Goal: Transaction & Acquisition: Book appointment/travel/reservation

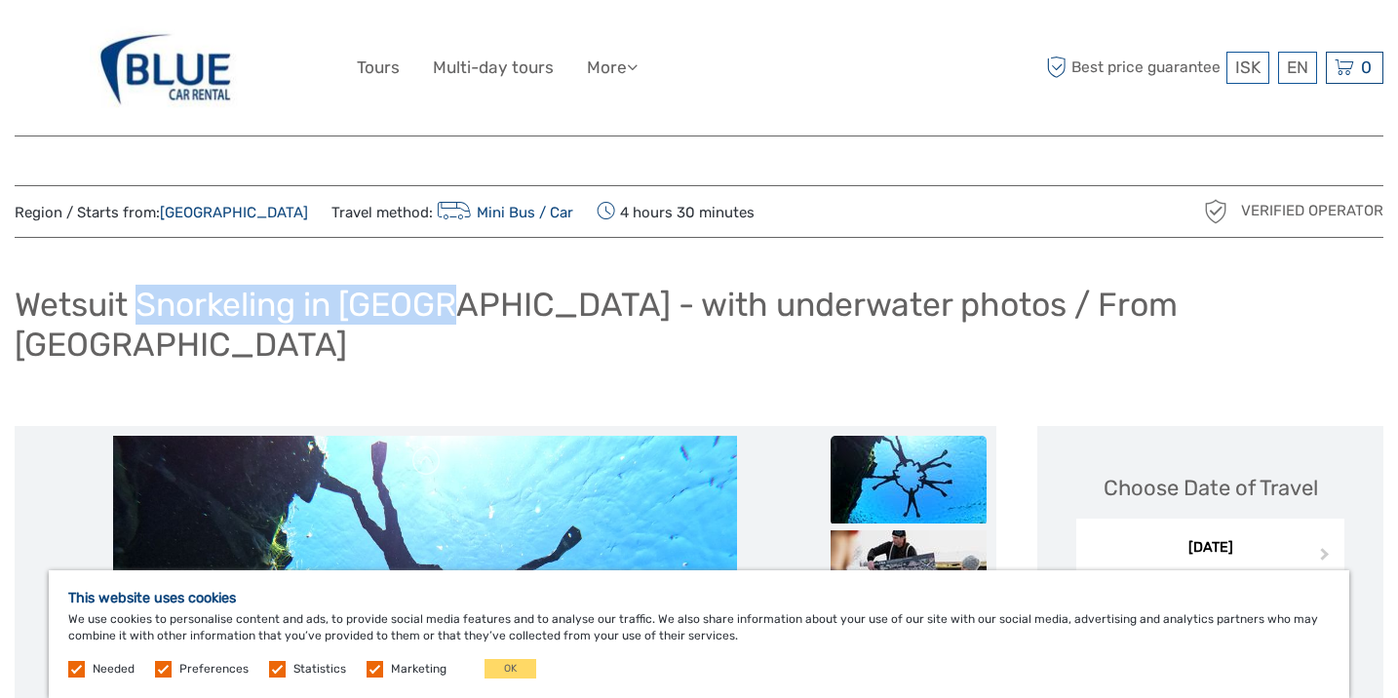
drag, startPoint x: 137, startPoint y: 299, endPoint x: 423, endPoint y: 303, distance: 285.6
click at [423, 303] on h1 "Wetsuit Snorkeling in Silfra - with underwater photos / From Reykjavik" at bounding box center [699, 324] width 1369 height 79
copy h1 "Snorkeling in Silfra"
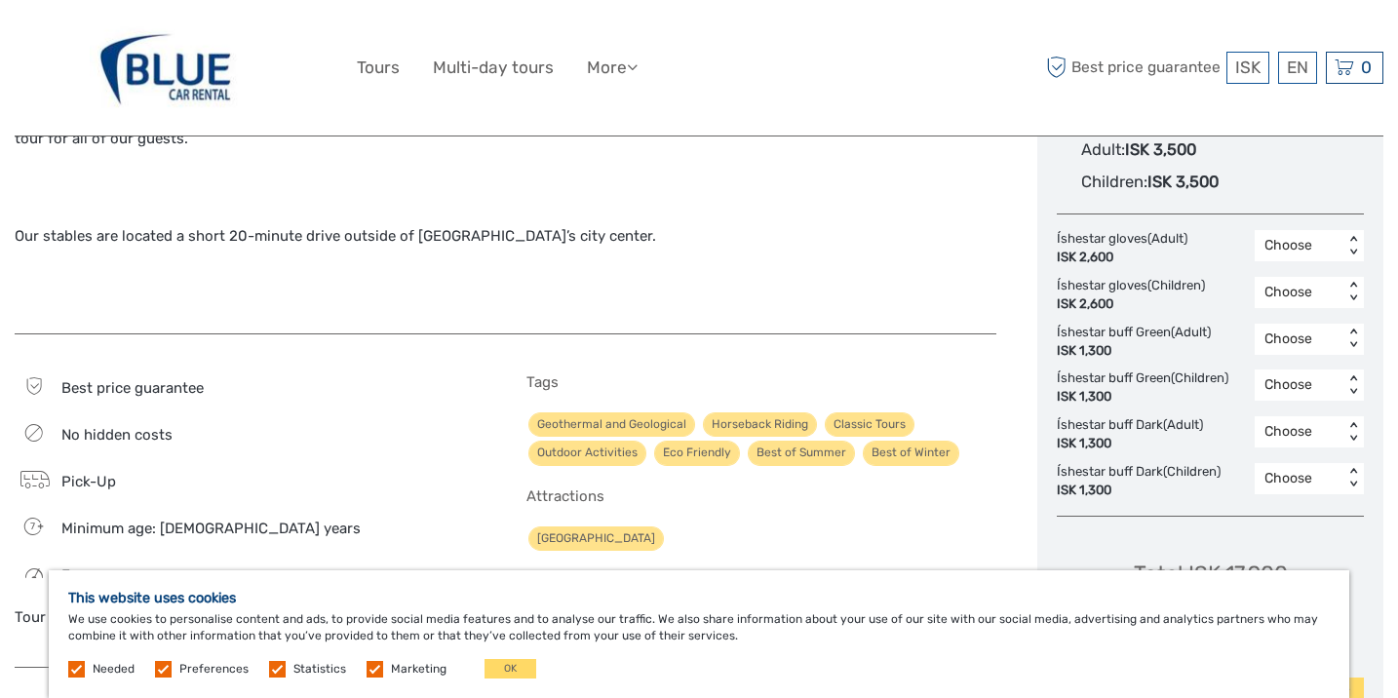
scroll to position [1176, 0]
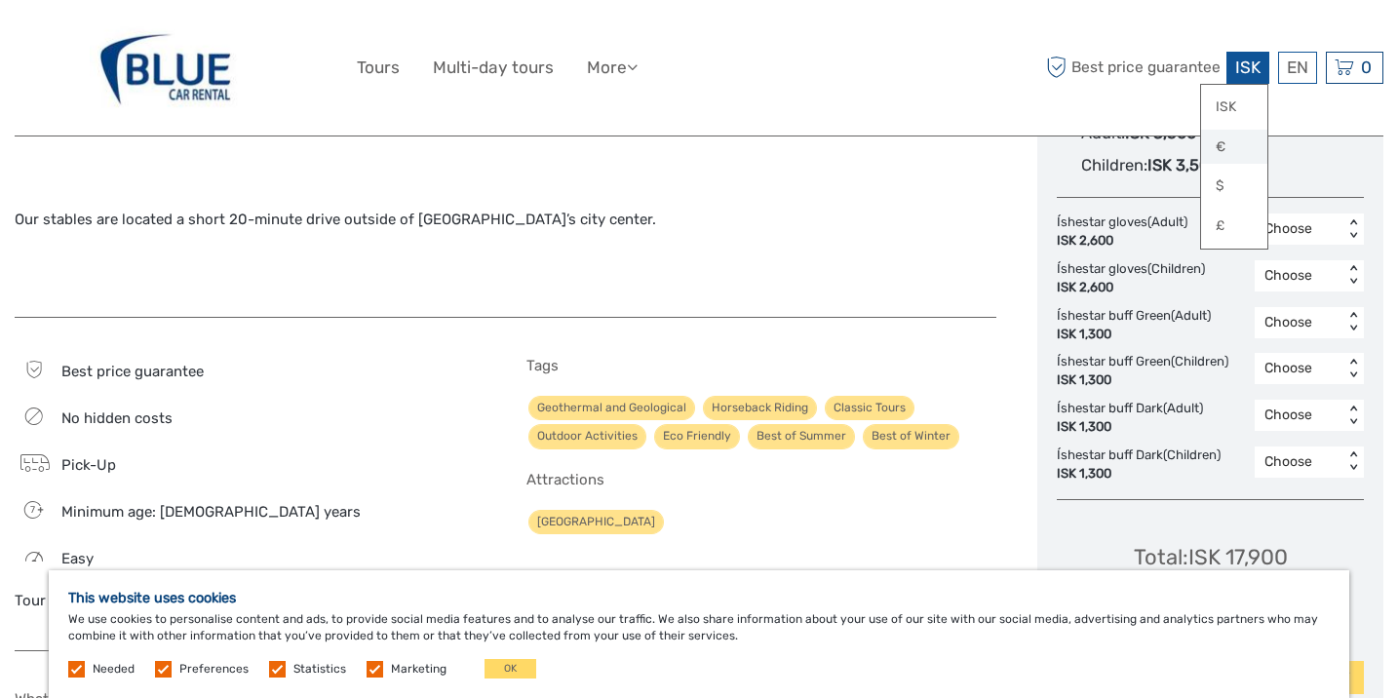
click at [1222, 151] on link "€" at bounding box center [1234, 147] width 66 height 35
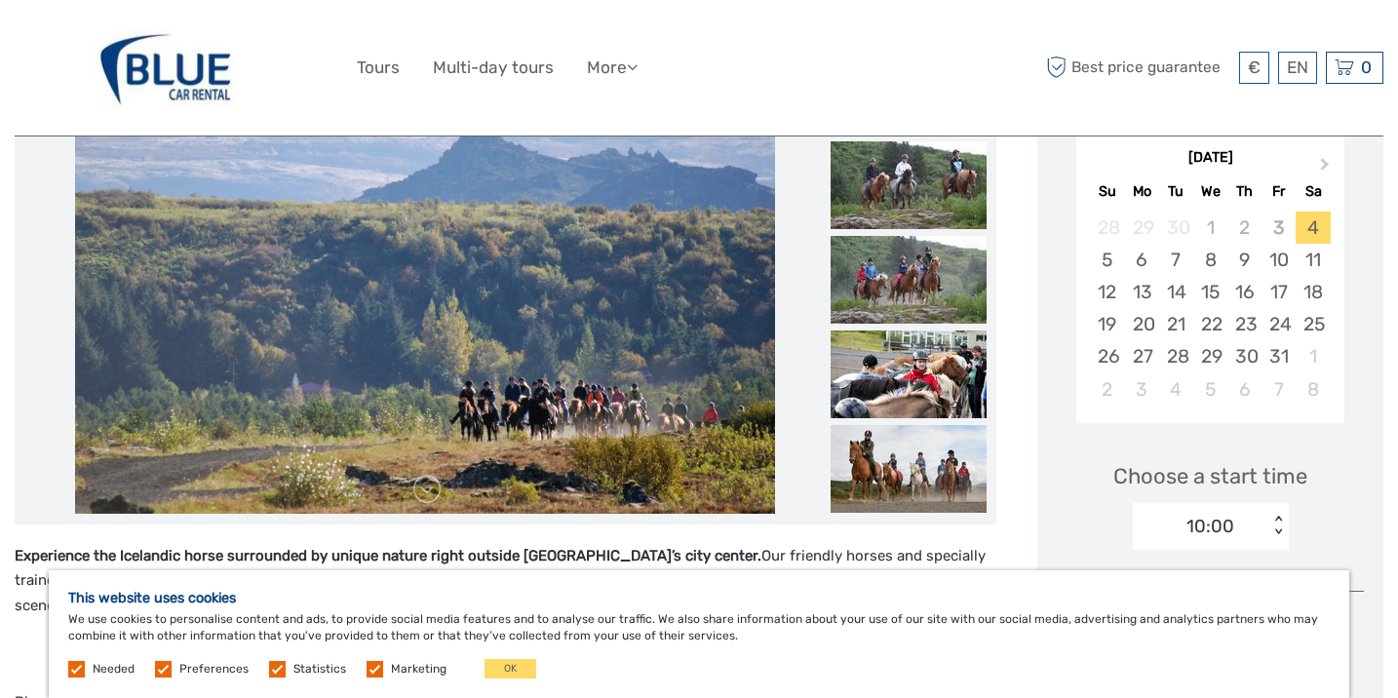
scroll to position [352, 0]
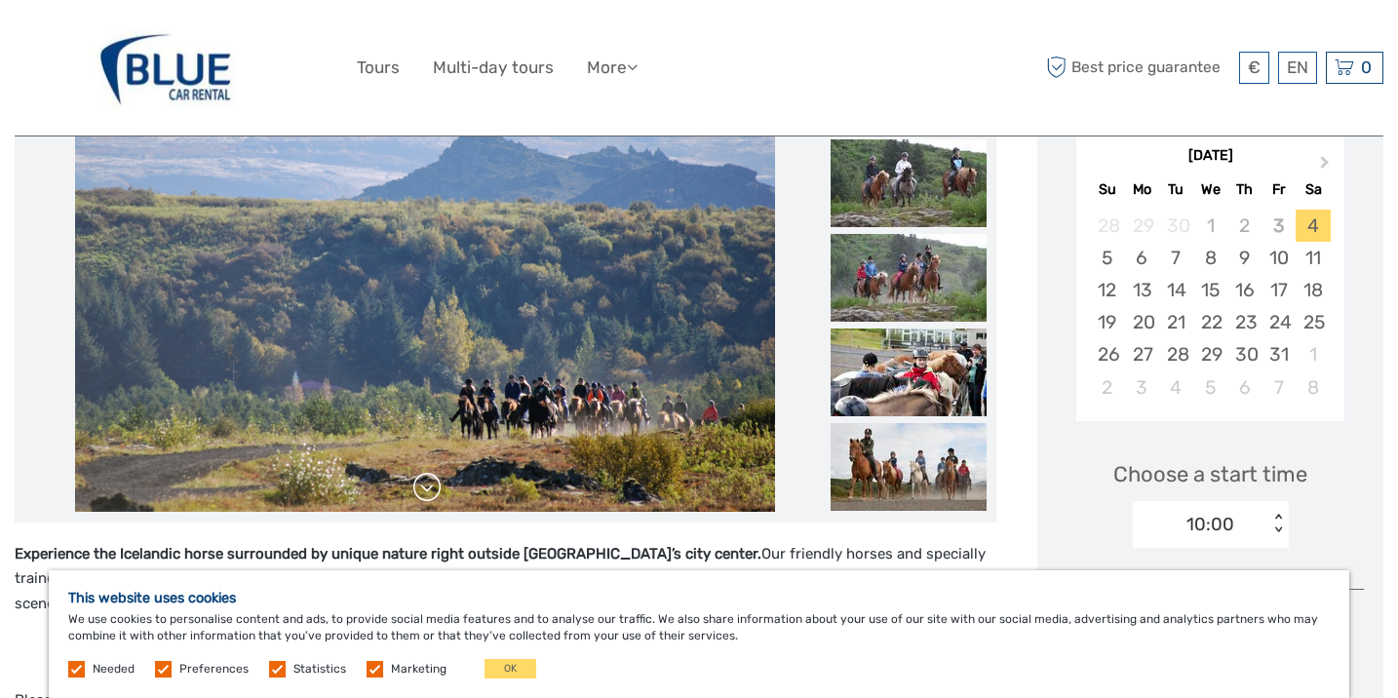
click at [426, 489] on link at bounding box center [426, 487] width 31 height 31
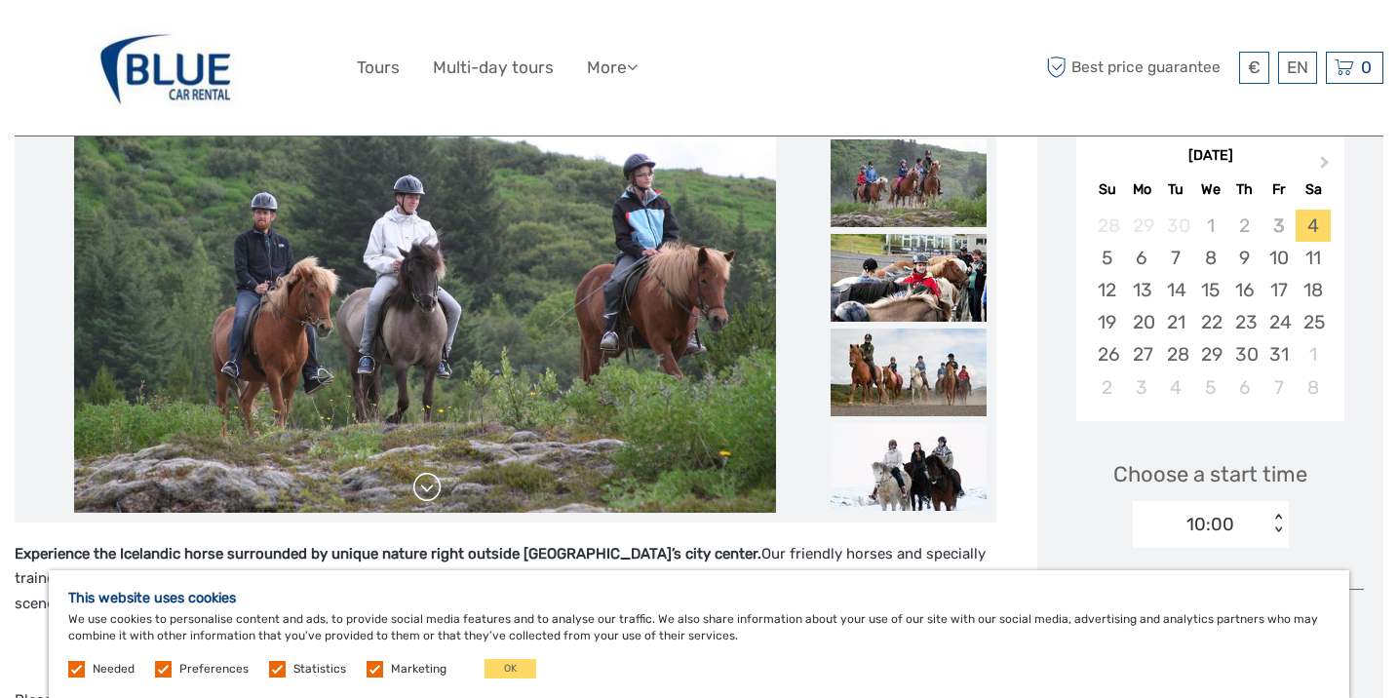
click at [426, 489] on link at bounding box center [426, 487] width 31 height 31
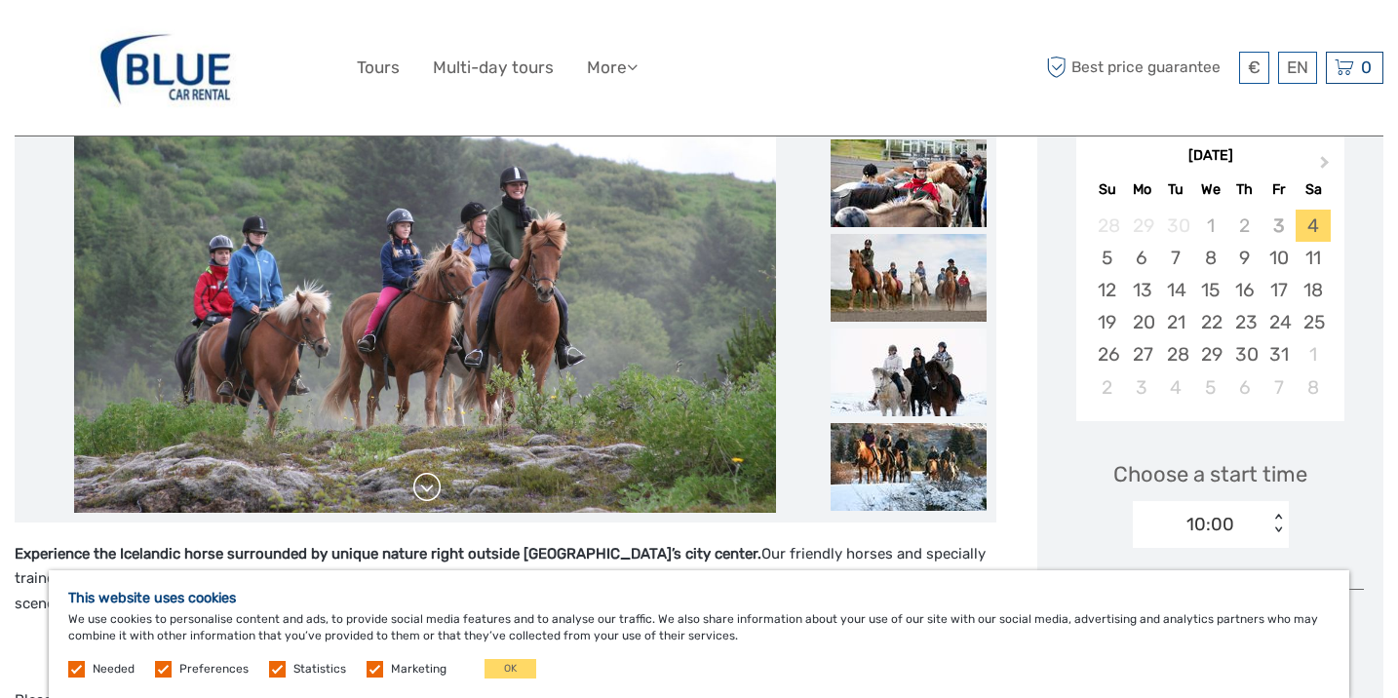
click at [426, 489] on link at bounding box center [426, 487] width 31 height 31
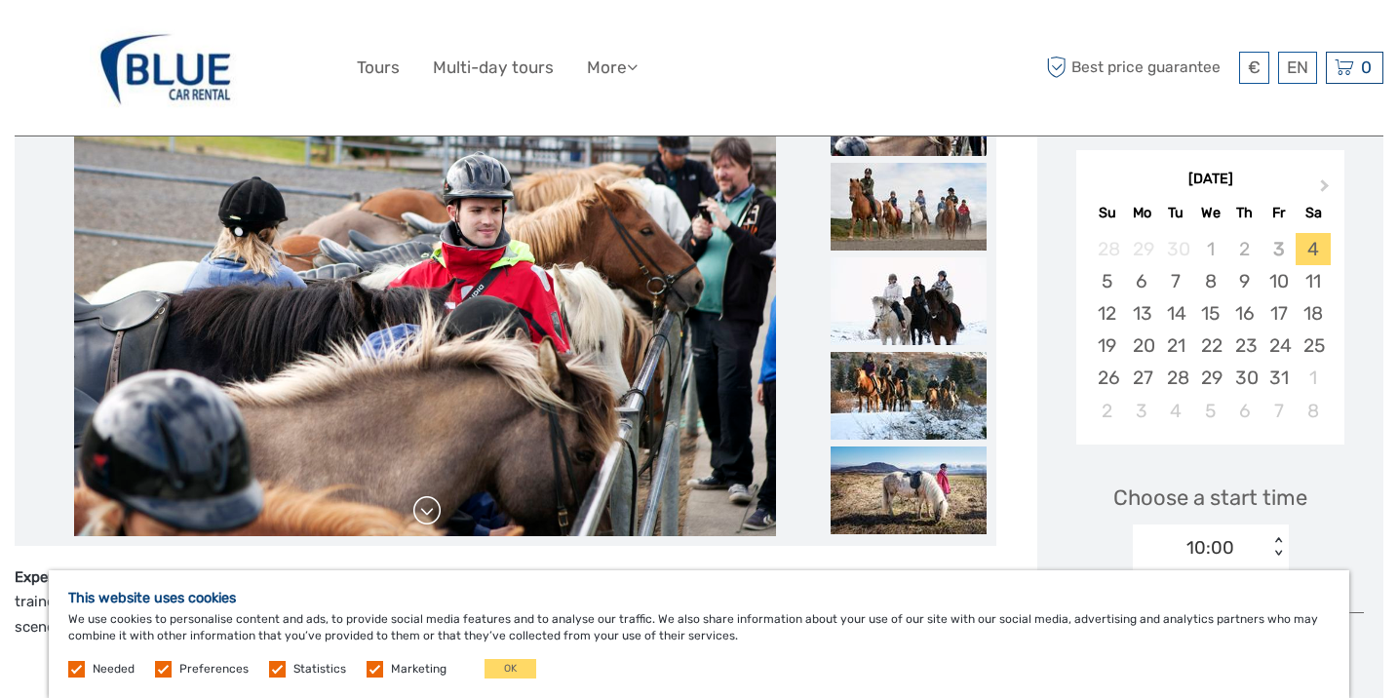
scroll to position [342, 0]
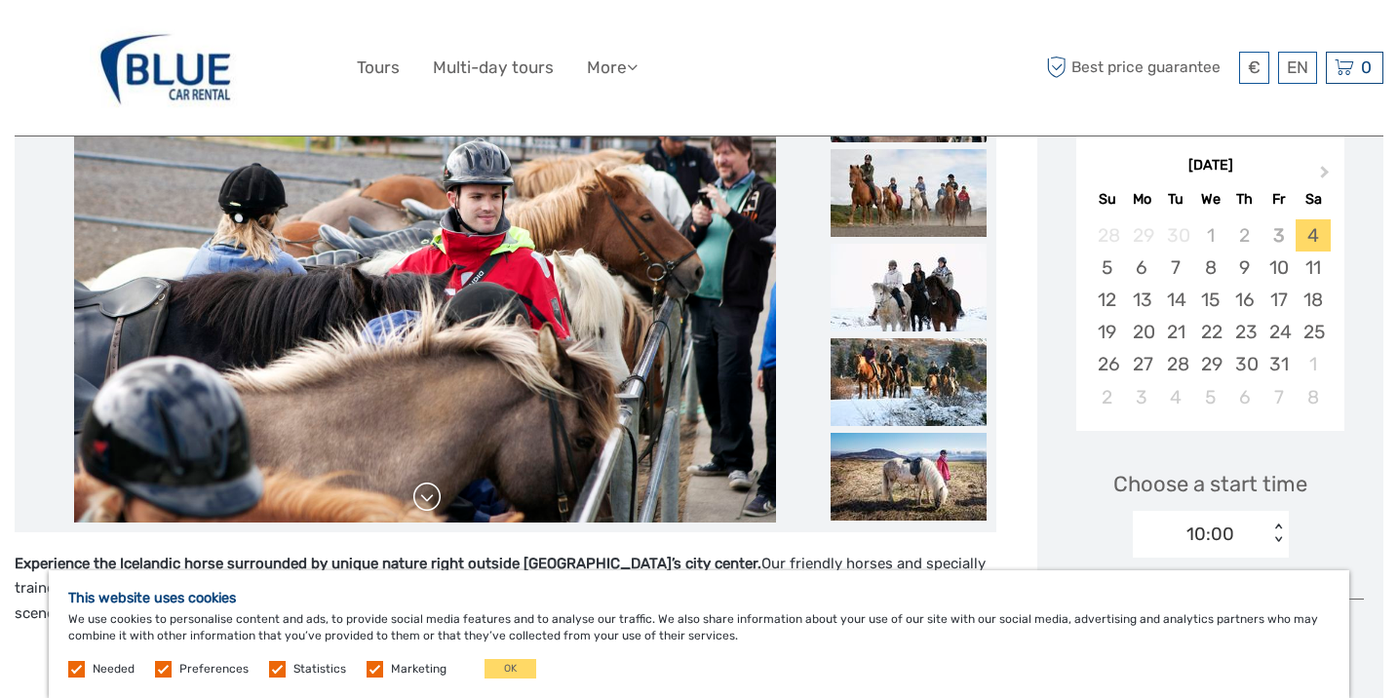
click at [426, 493] on link at bounding box center [426, 497] width 31 height 31
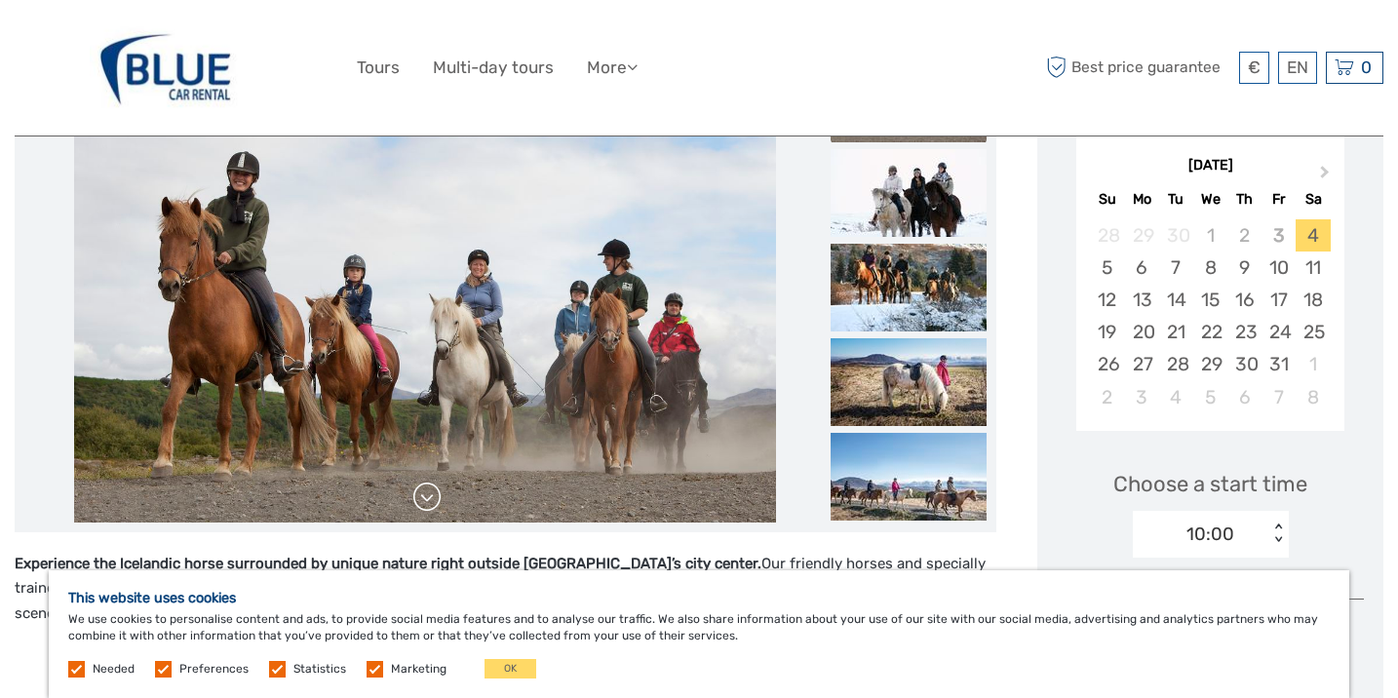
click at [426, 495] on link at bounding box center [426, 497] width 31 height 31
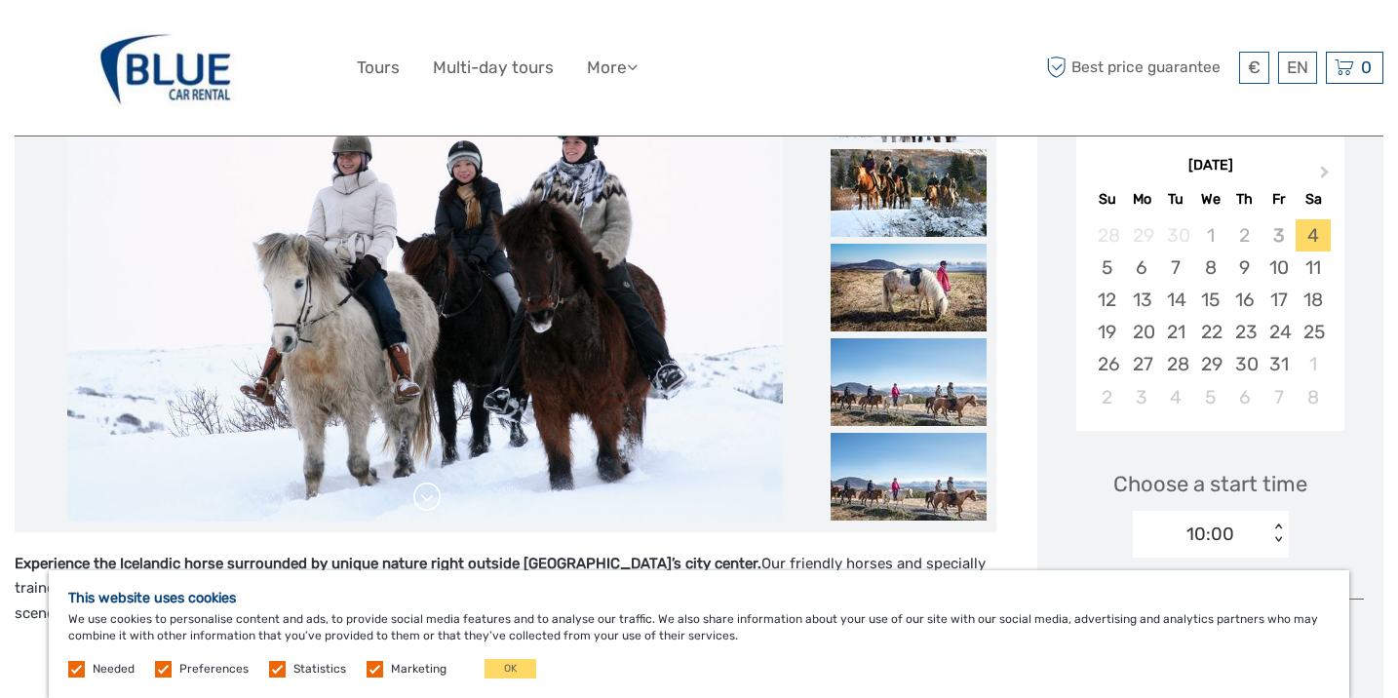
click at [426, 495] on link at bounding box center [426, 497] width 31 height 31
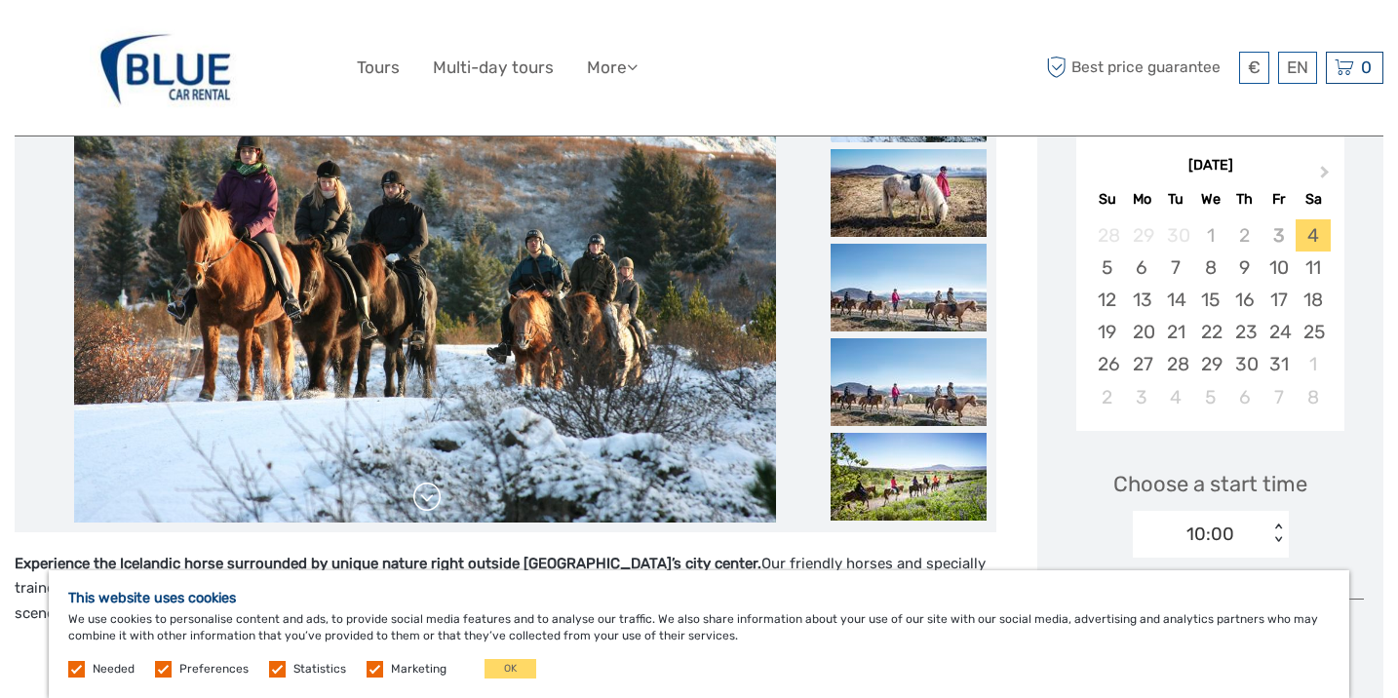
click at [426, 495] on link at bounding box center [426, 497] width 31 height 31
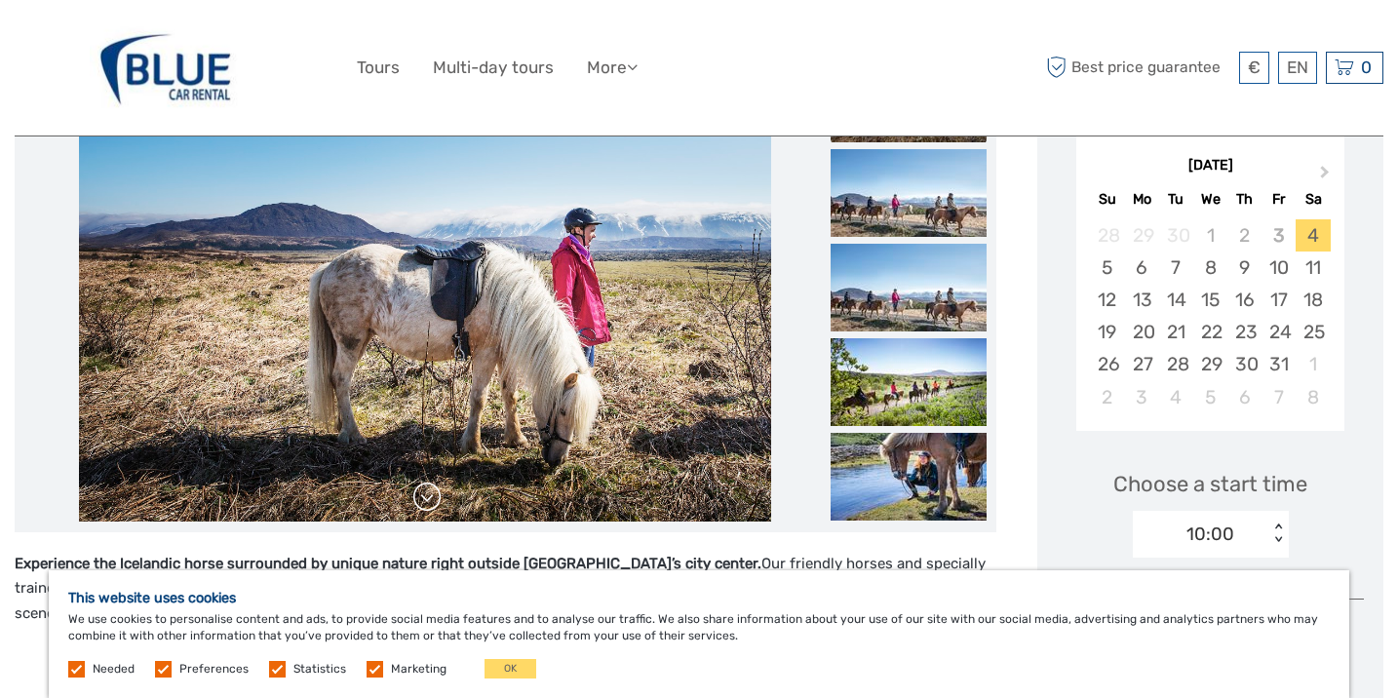
click at [426, 495] on link at bounding box center [426, 497] width 31 height 31
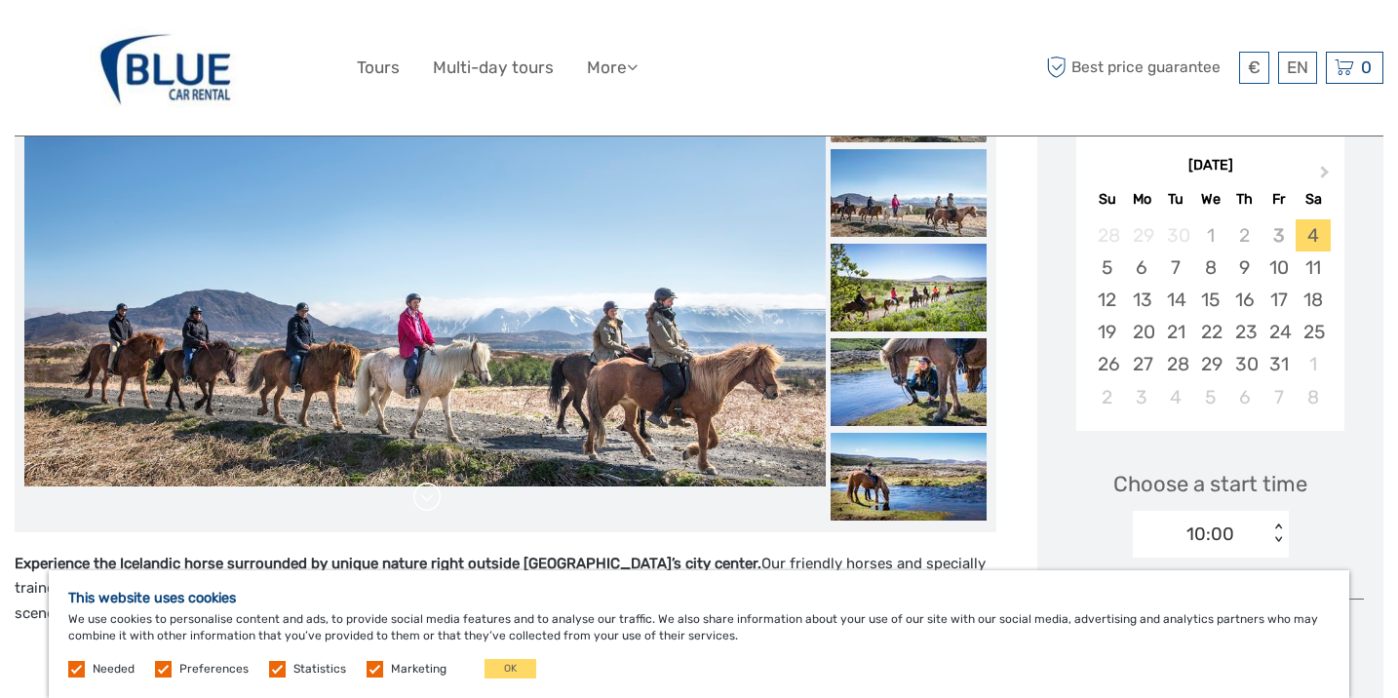
click at [426, 495] on link at bounding box center [426, 497] width 31 height 31
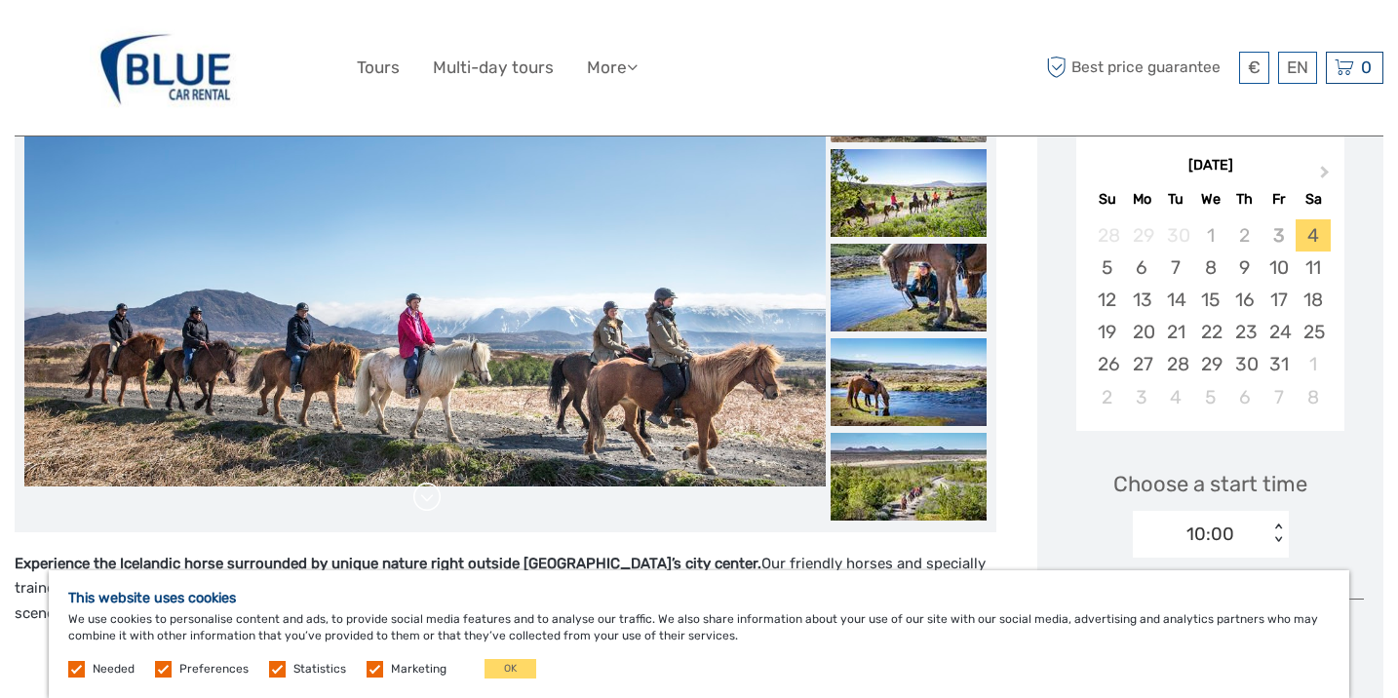
click at [426, 495] on link at bounding box center [426, 497] width 31 height 31
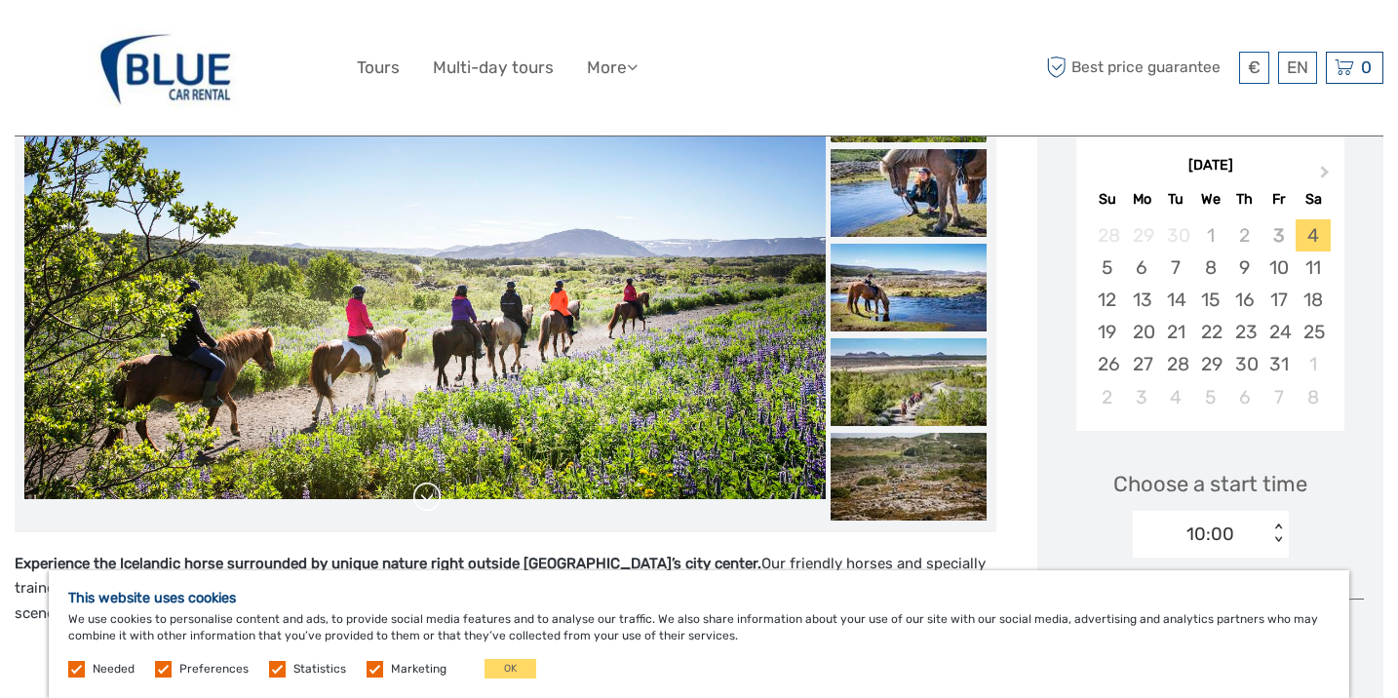
click at [426, 495] on link at bounding box center [426, 497] width 31 height 31
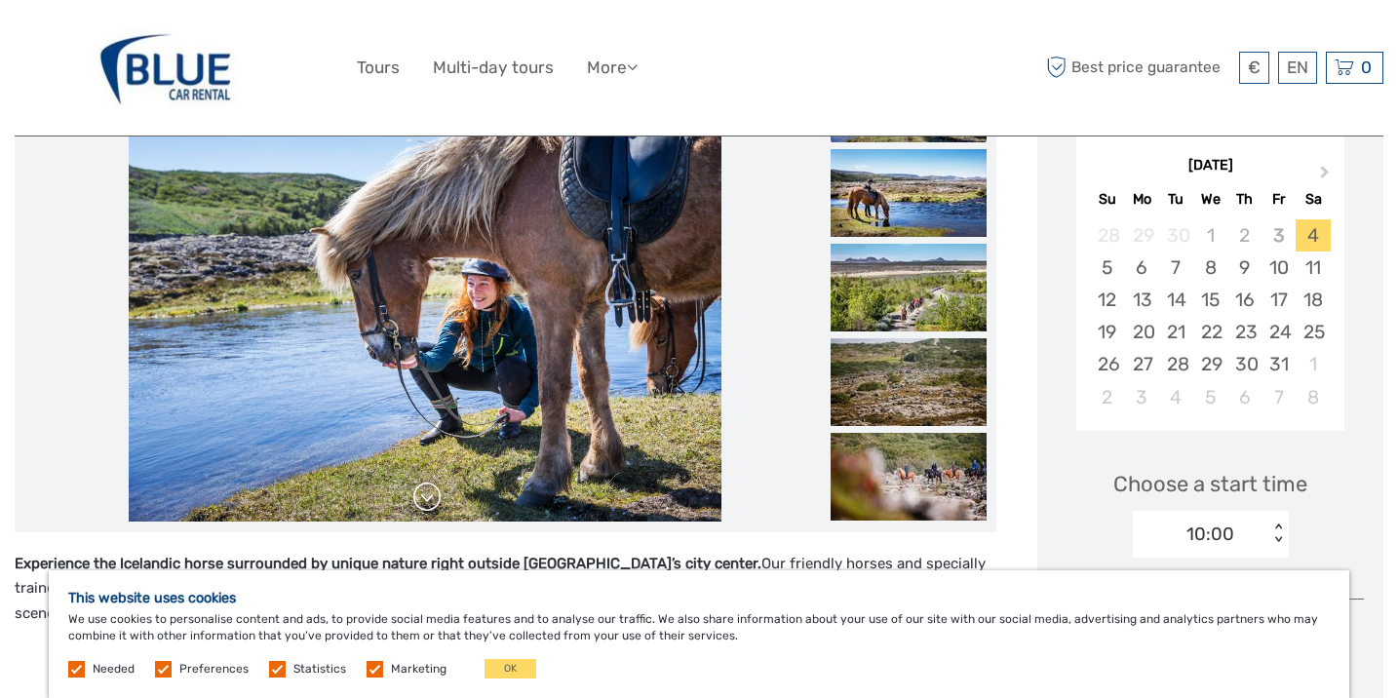
click at [426, 495] on link at bounding box center [426, 497] width 31 height 31
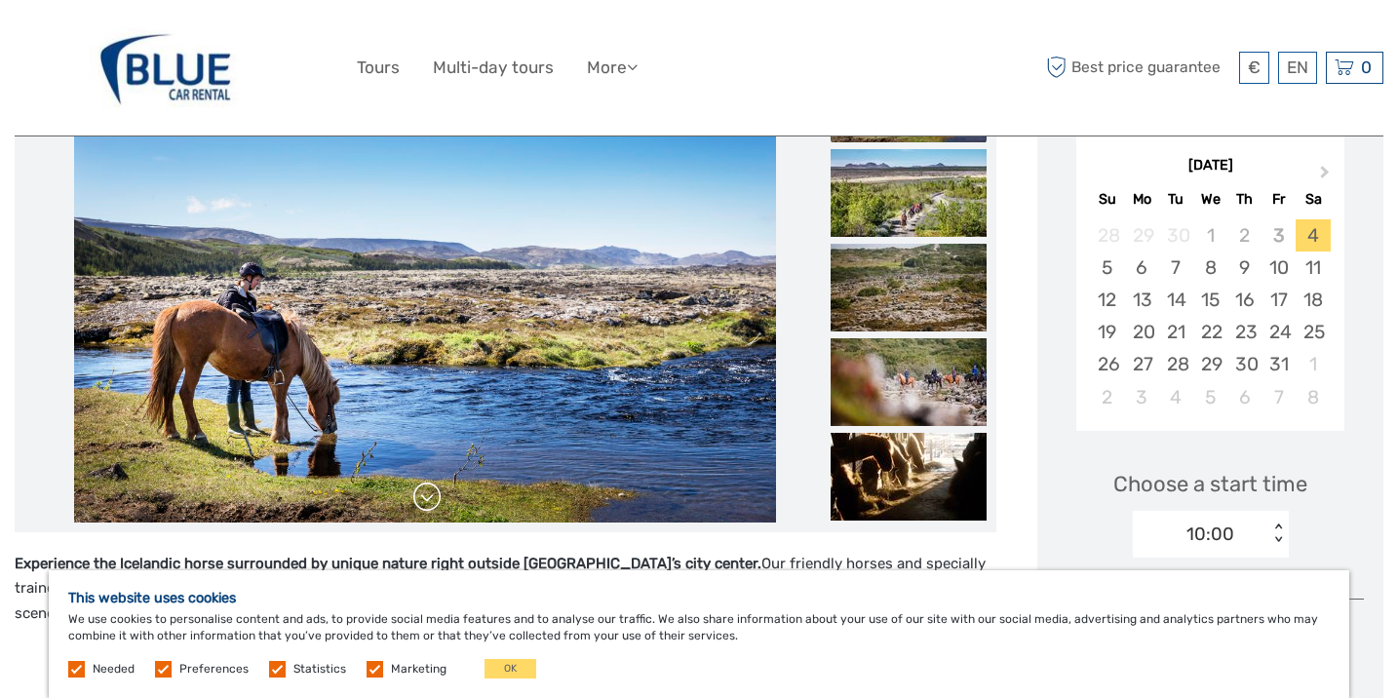
click at [426, 495] on link at bounding box center [426, 497] width 31 height 31
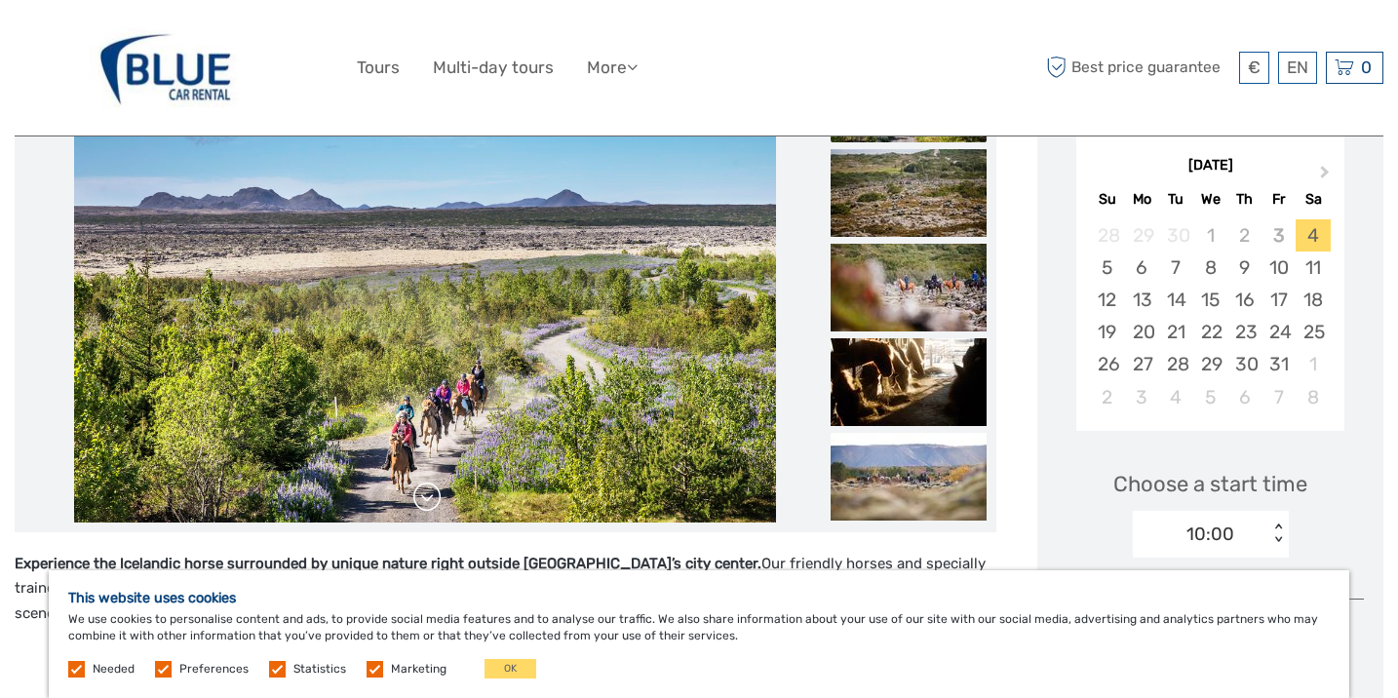
click at [426, 495] on link at bounding box center [426, 497] width 31 height 31
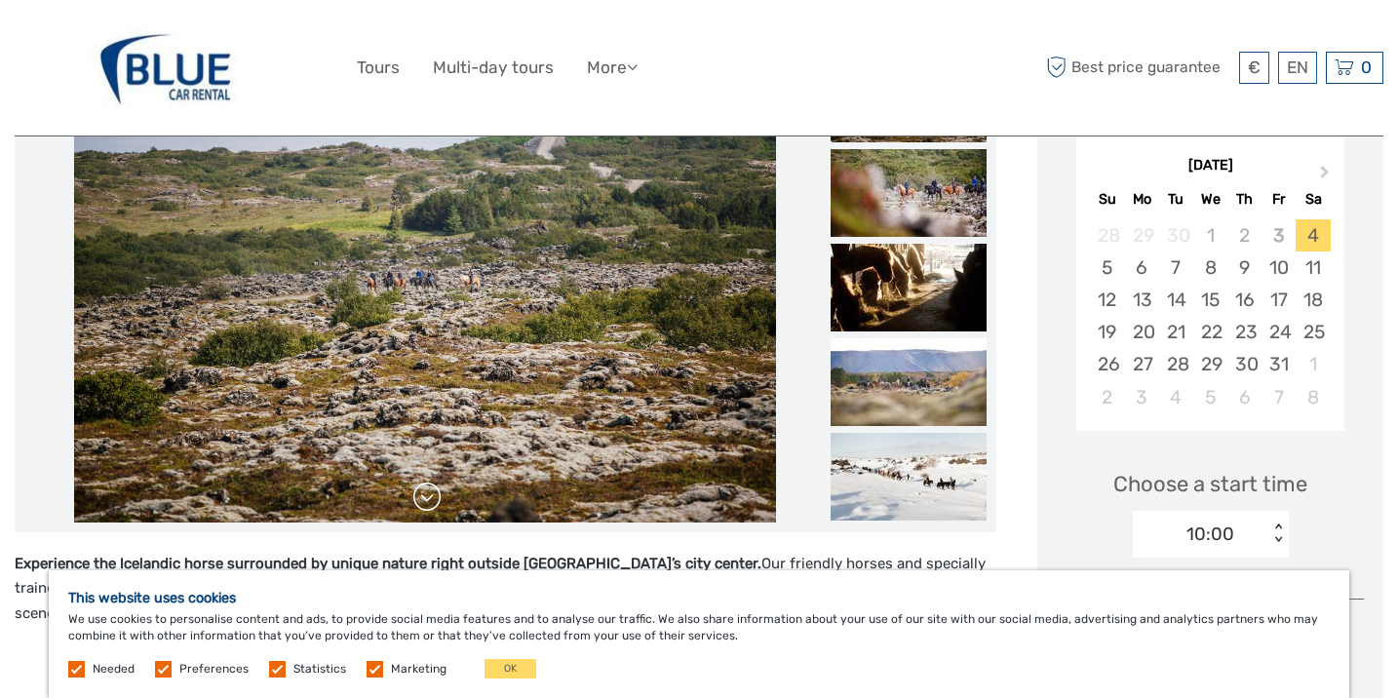
click at [426, 495] on link at bounding box center [426, 497] width 31 height 31
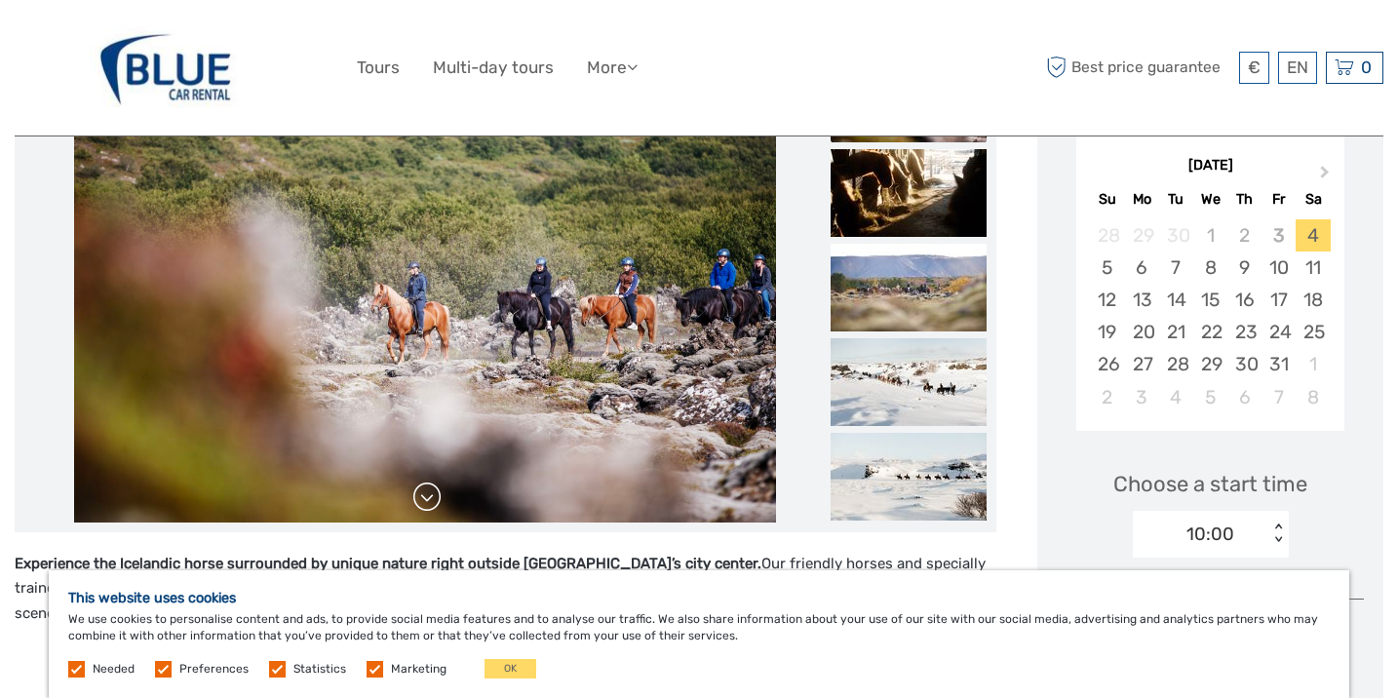
click at [426, 495] on link at bounding box center [426, 497] width 31 height 31
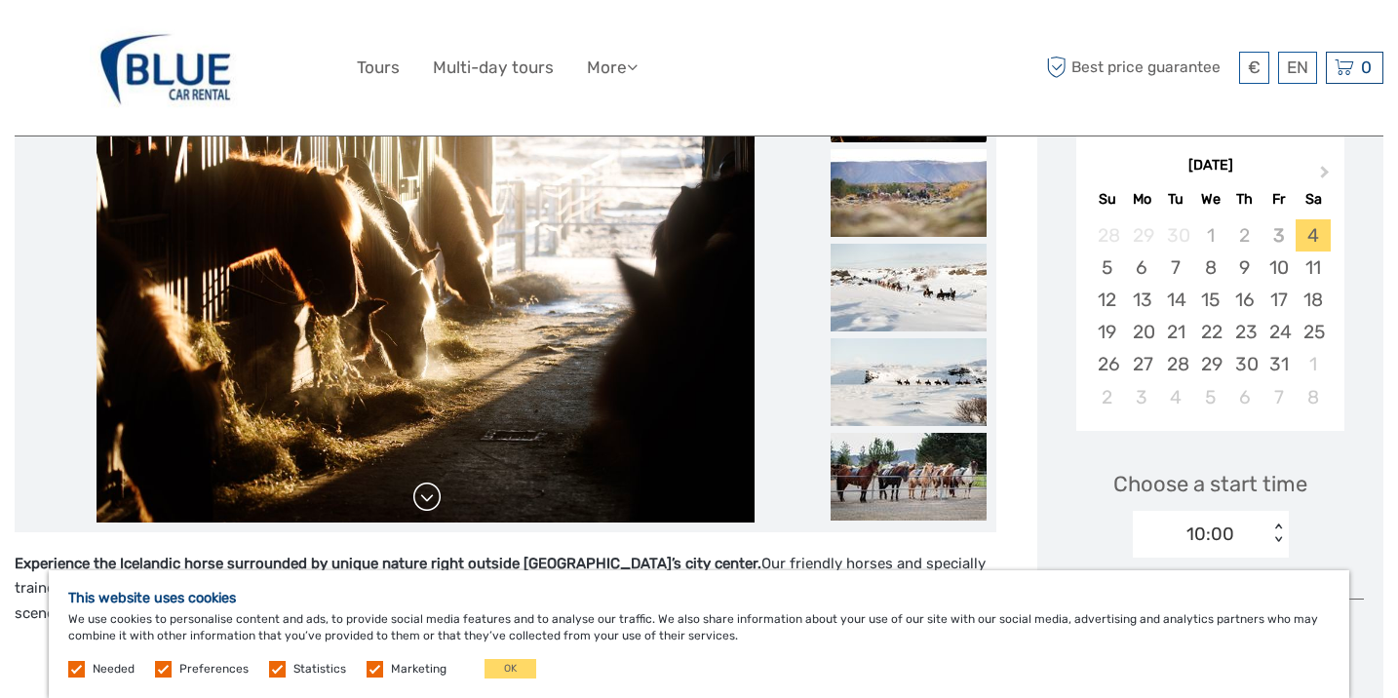
click at [426, 495] on link at bounding box center [426, 497] width 31 height 31
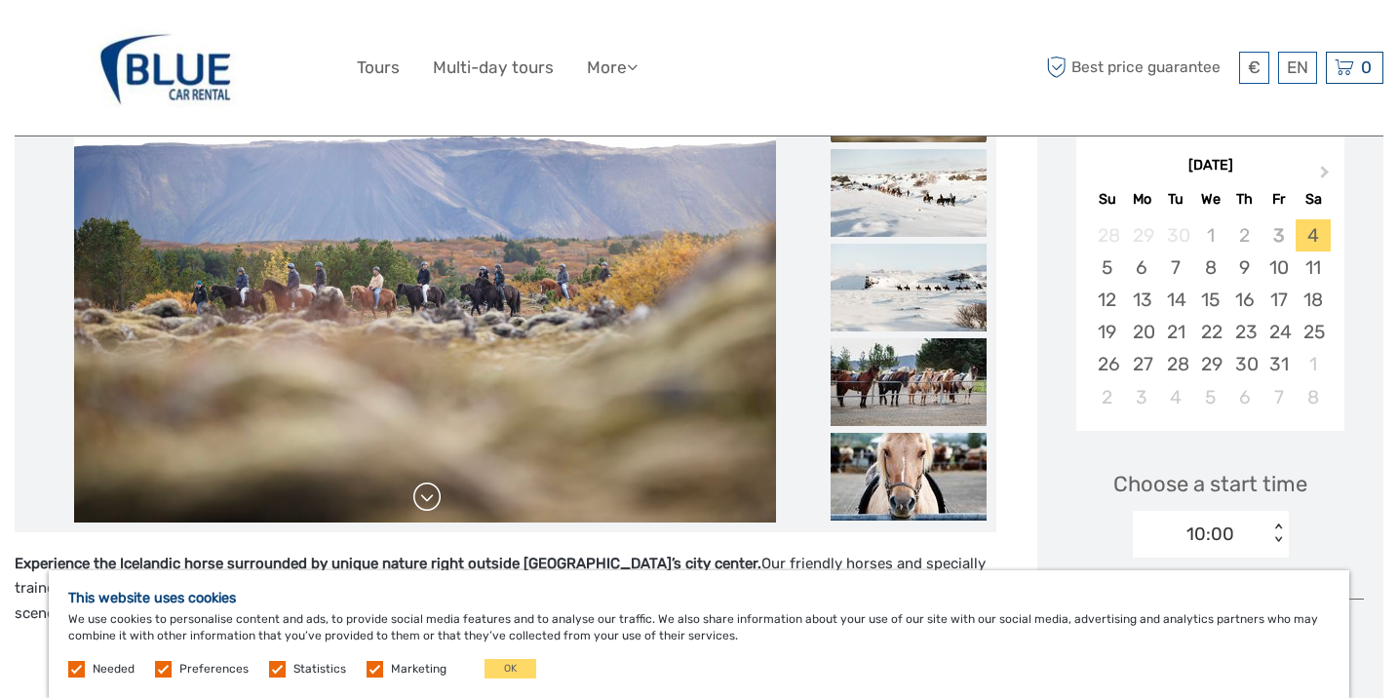
click at [426, 495] on link at bounding box center [426, 497] width 31 height 31
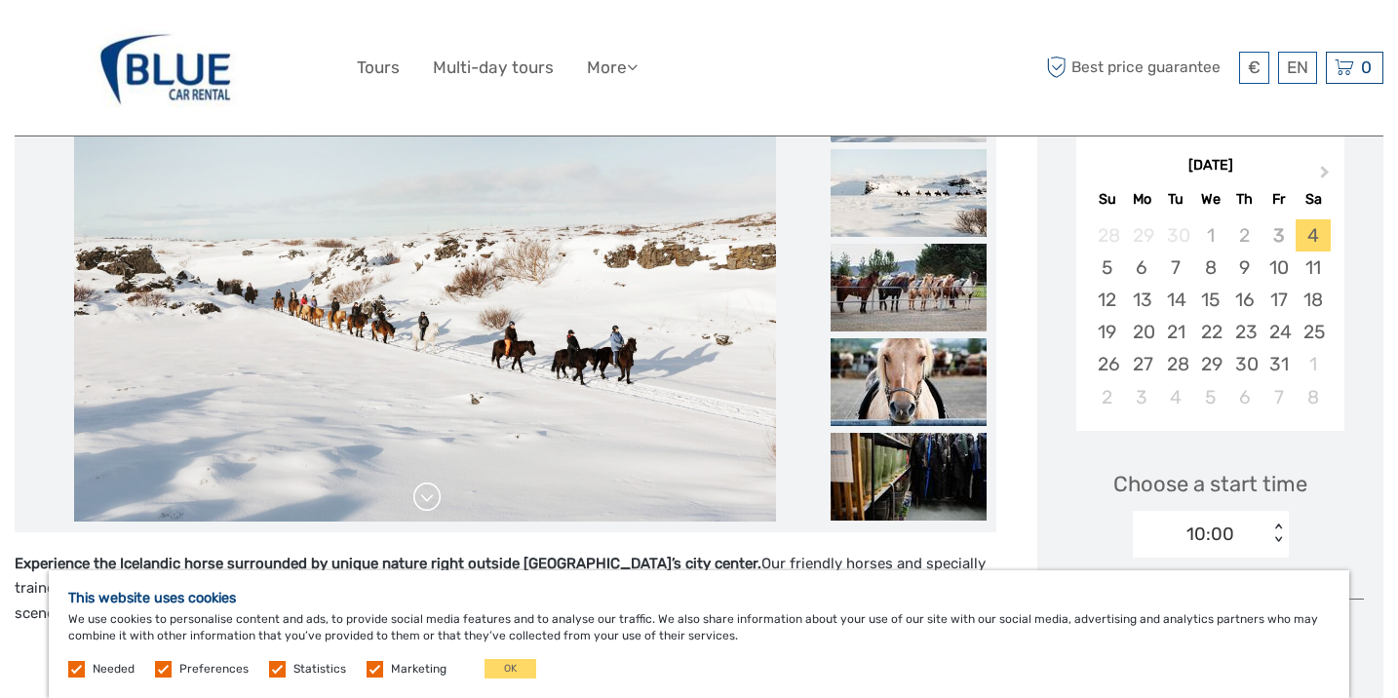
click at [426, 495] on link at bounding box center [426, 497] width 31 height 31
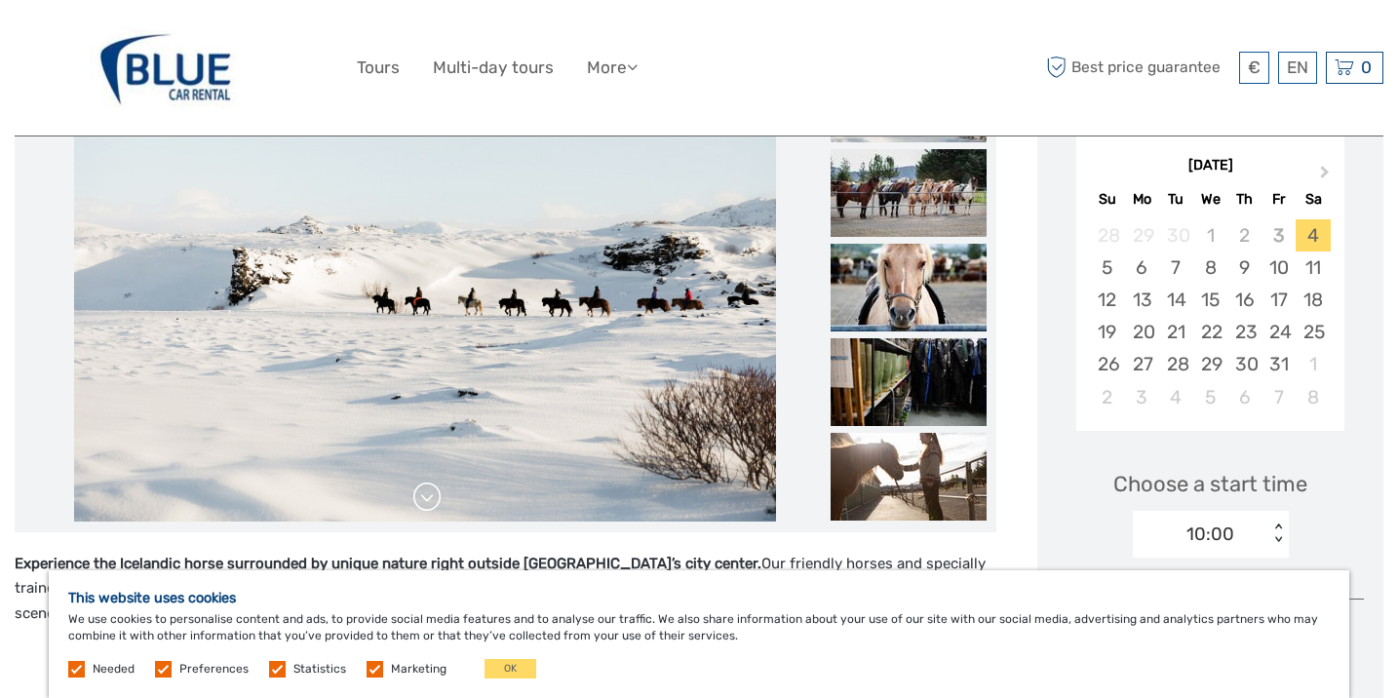
click at [426, 495] on link at bounding box center [426, 497] width 31 height 31
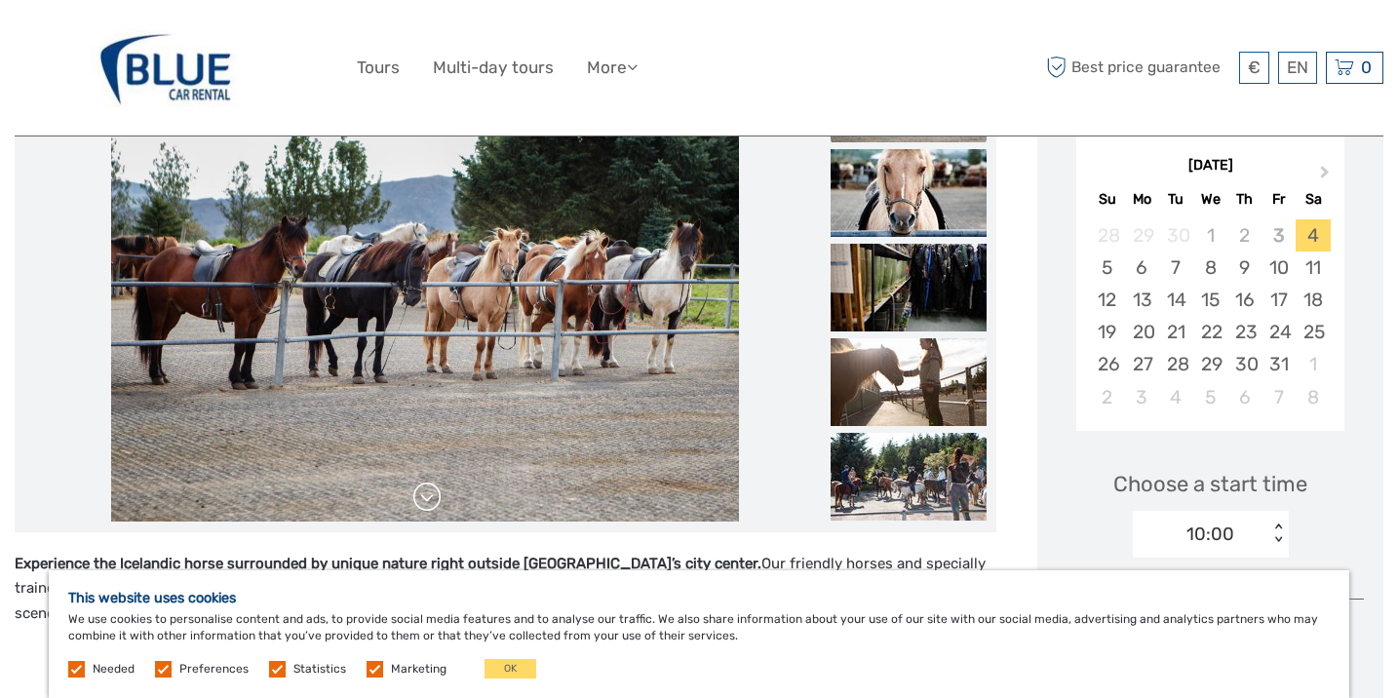
click at [426, 495] on link at bounding box center [426, 497] width 31 height 31
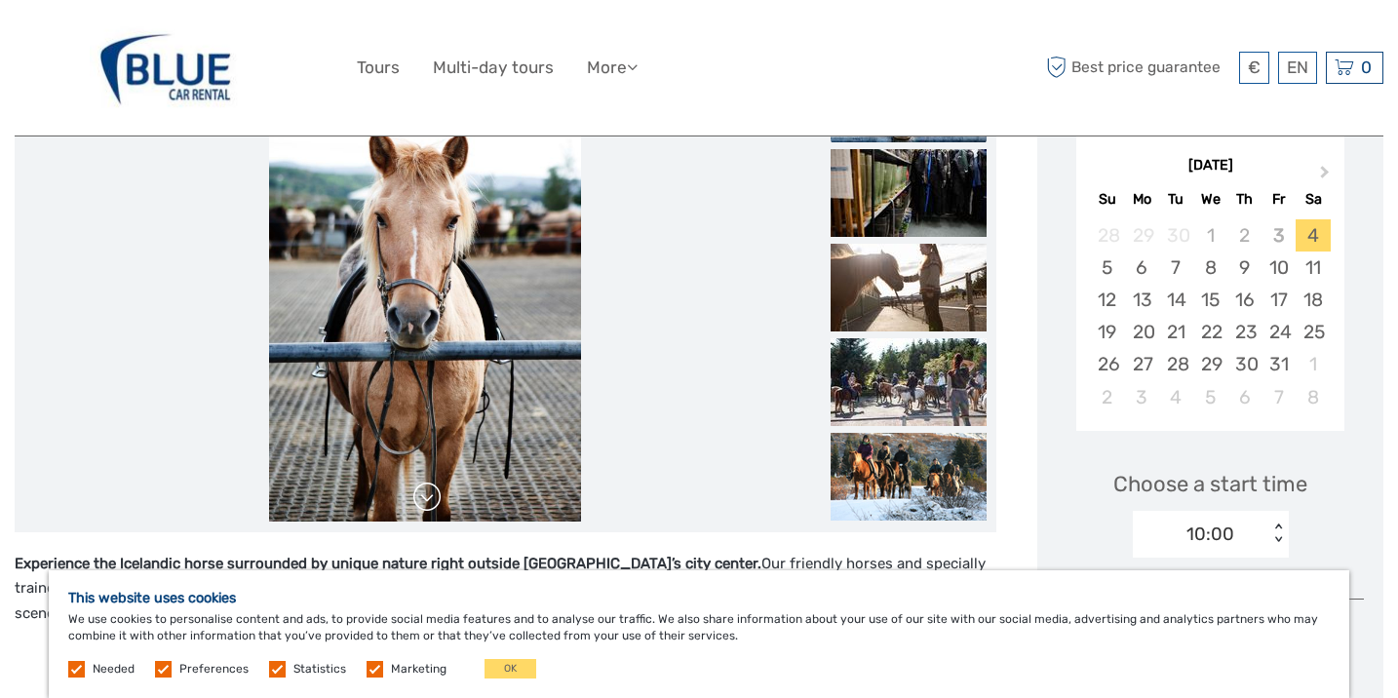
click at [426, 495] on link at bounding box center [426, 497] width 31 height 31
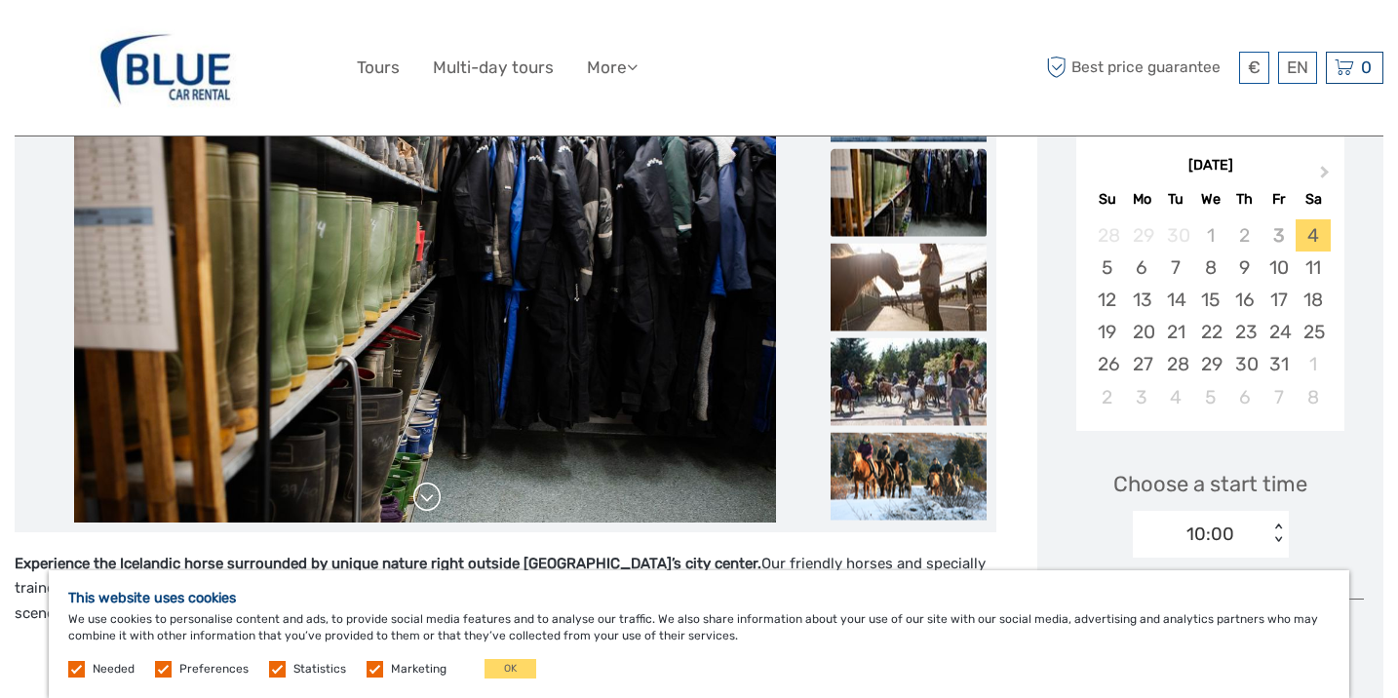
click at [426, 495] on link at bounding box center [426, 497] width 31 height 31
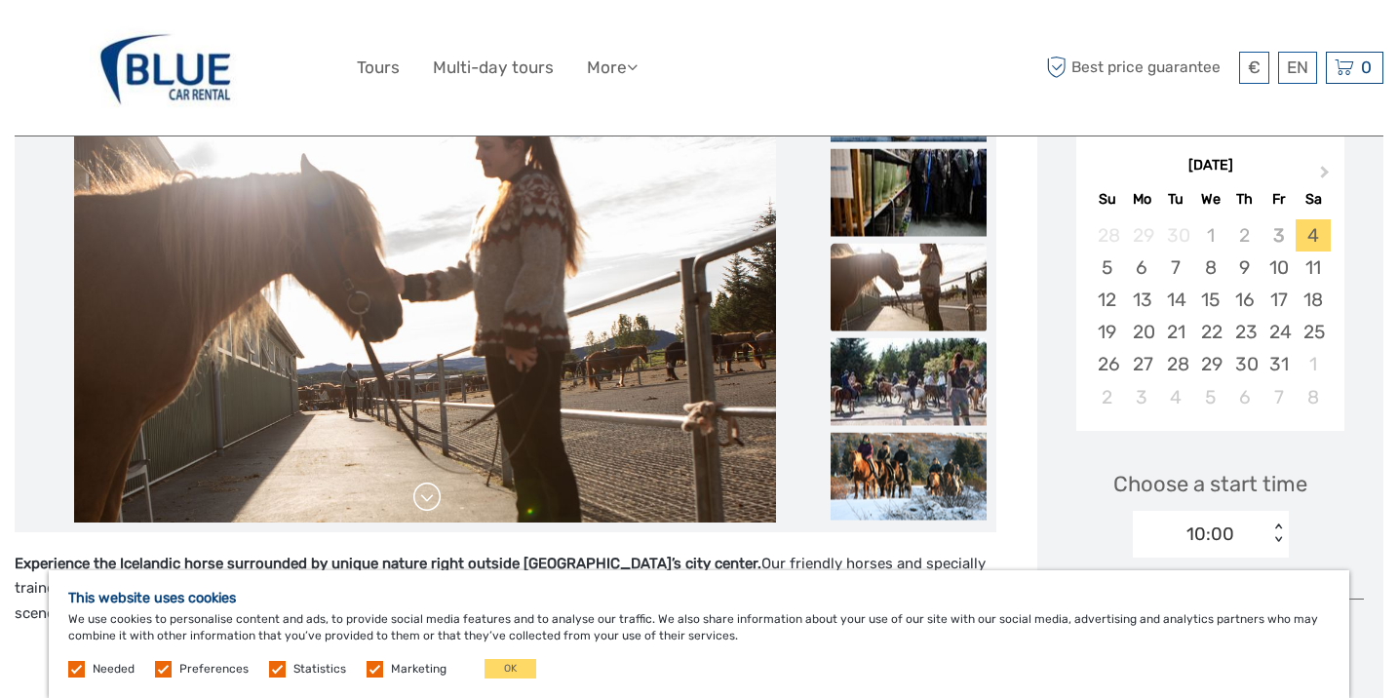
click at [426, 495] on link at bounding box center [426, 497] width 31 height 31
